Goal: Information Seeking & Learning: Understand process/instructions

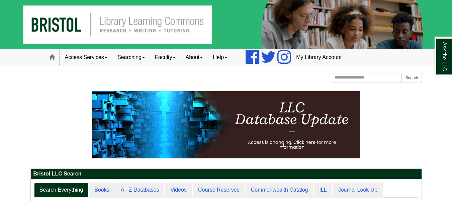
click at [94, 60] on link "Access Services" at bounding box center [86, 57] width 53 height 17
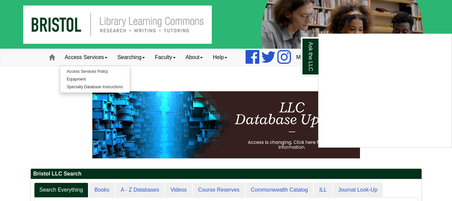
click at [182, 78] on div "Ask the LLC" at bounding box center [226, 100] width 452 height 201
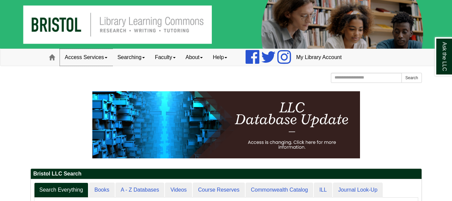
click at [101, 59] on link "Access Services" at bounding box center [86, 57] width 53 height 17
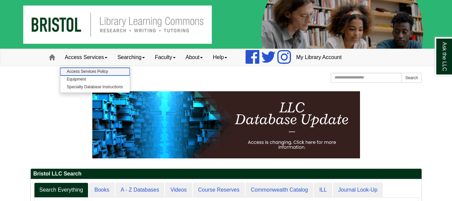
click at [91, 70] on link "Access Services Policy" at bounding box center [95, 72] width 70 height 8
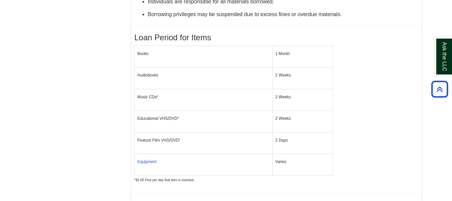
scroll to position [179, 0]
click at [151, 161] on span "Equipment" at bounding box center [147, 161] width 19 height 5
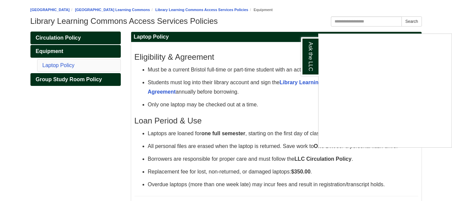
scroll to position [67, 0]
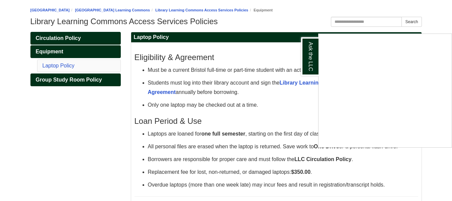
click at [71, 85] on div "Ask the LLC" at bounding box center [226, 100] width 452 height 201
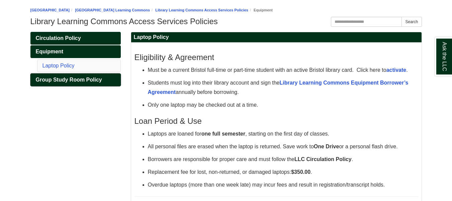
click at [67, 76] on link "Group Study Room Policy" at bounding box center [75, 79] width 90 height 13
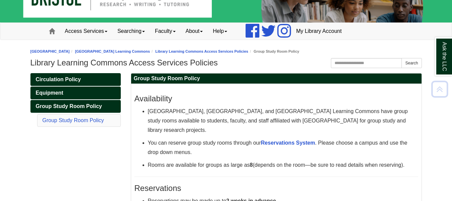
scroll to position [27, 0]
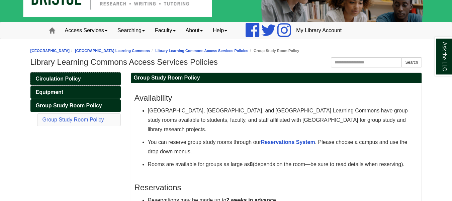
click at [59, 77] on span "Circulation Policy" at bounding box center [58, 79] width 45 height 6
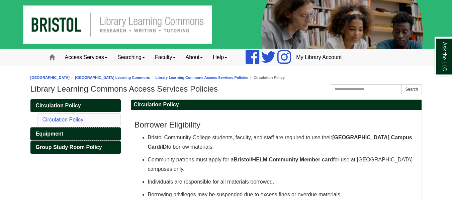
click at [53, 134] on span "Equipment" at bounding box center [50, 134] width 28 height 6
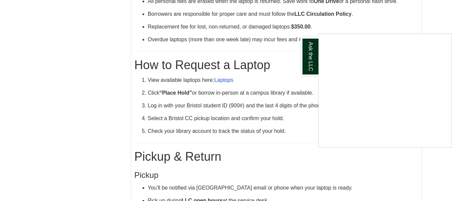
scroll to position [351, 0]
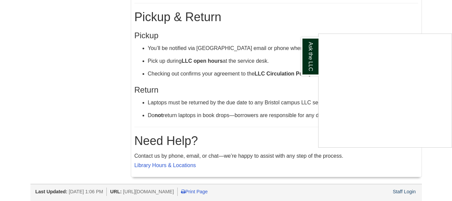
click at [327, 13] on div "Ask the LLC" at bounding box center [226, 100] width 452 height 201
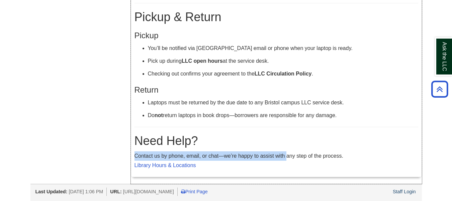
drag, startPoint x: 200, startPoint y: 129, endPoint x: 288, endPoint y: 160, distance: 93.1
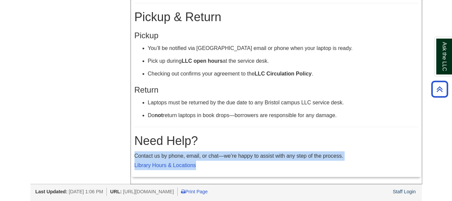
click at [288, 160] on p "Contact us by phone, email, or chat—we’re happy to assist with any step of the …" at bounding box center [277, 160] width 284 height 19
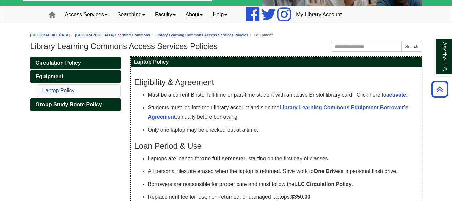
scroll to position [0, 0]
